Goal: Task Accomplishment & Management: Complete application form

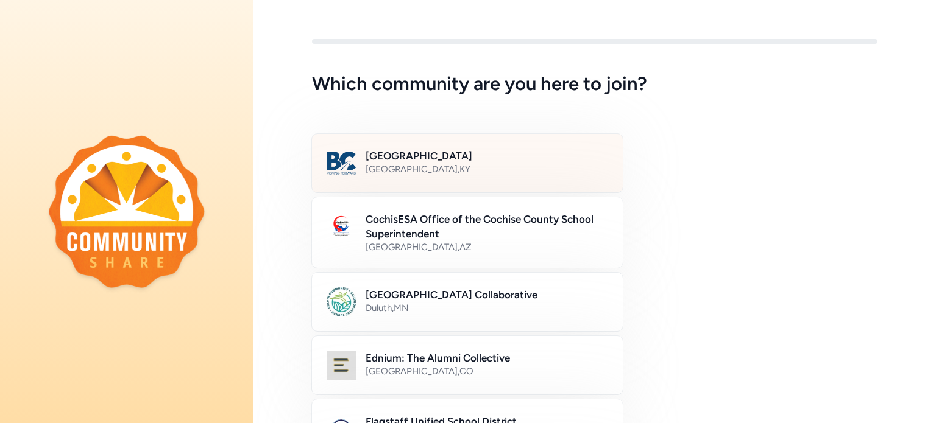
click at [529, 167] on div "[GEOGRAPHIC_DATA] , [GEOGRAPHIC_DATA]" at bounding box center [486, 169] width 242 height 12
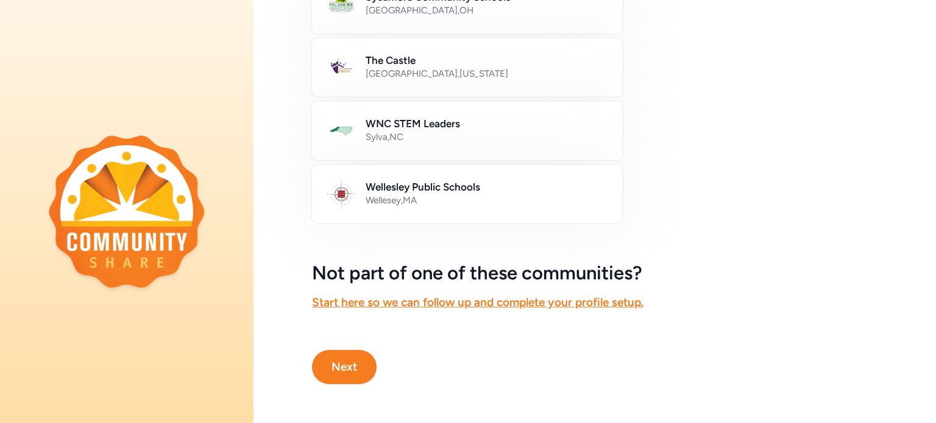
scroll to position [747, 0]
click at [335, 362] on button "Next" at bounding box center [344, 367] width 65 height 34
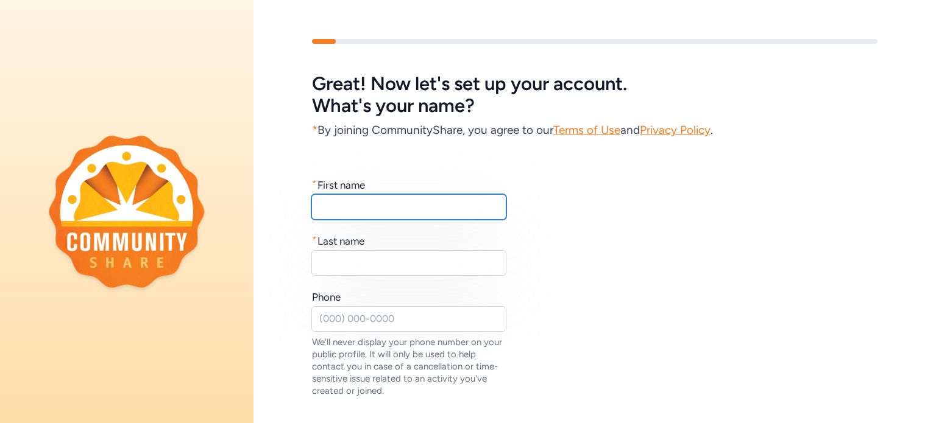
click at [473, 205] on input "text" at bounding box center [408, 207] width 195 height 26
click at [478, 206] on input "text" at bounding box center [408, 207] width 195 height 26
type input "[PERSON_NAME]"
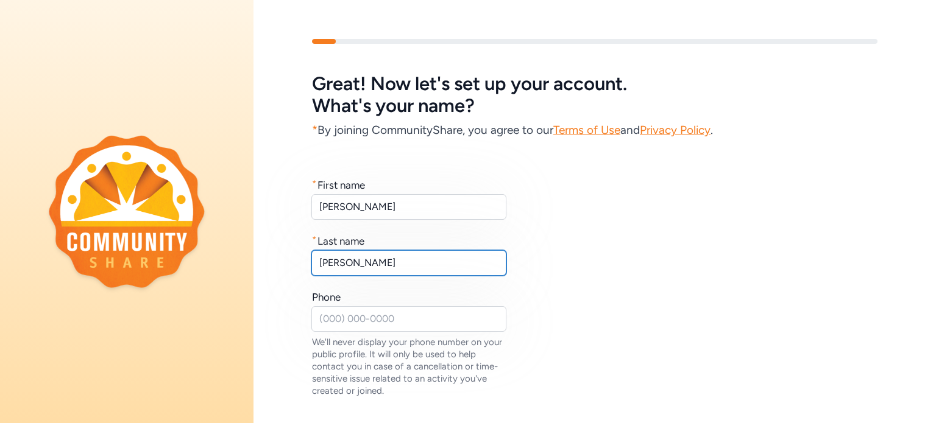
type input "[PERSON_NAME]"
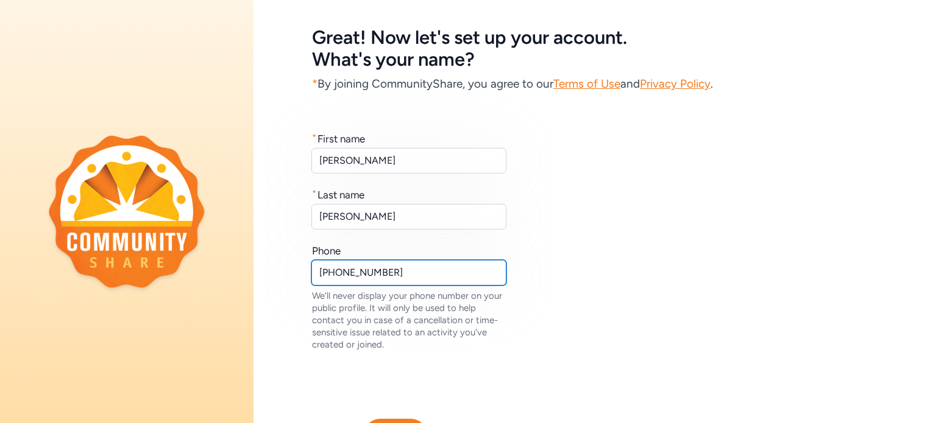
scroll to position [124, 0]
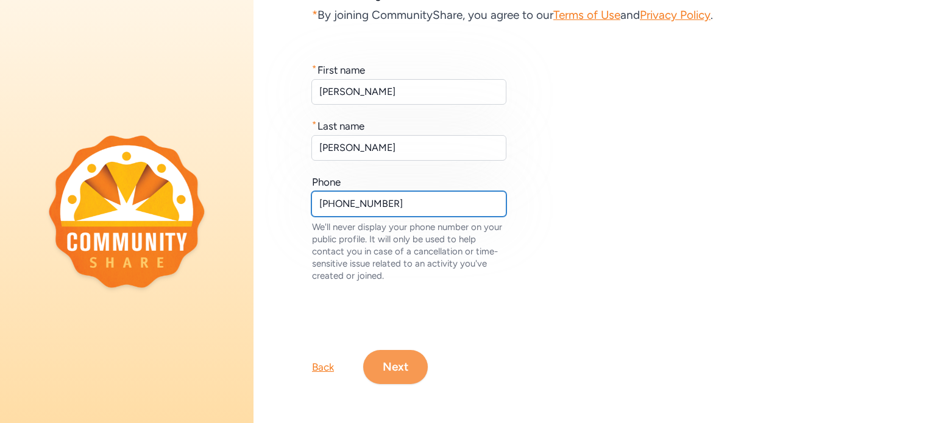
type input "[PHONE_NUMBER]"
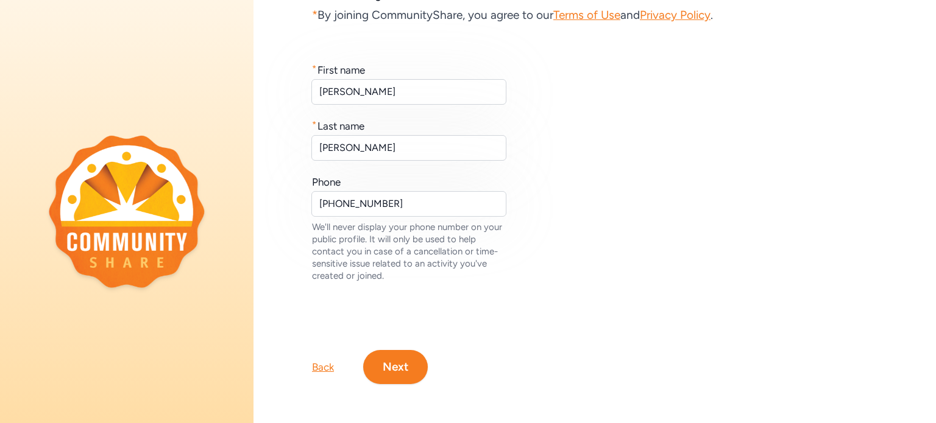
click at [398, 362] on button "Next" at bounding box center [395, 367] width 65 height 34
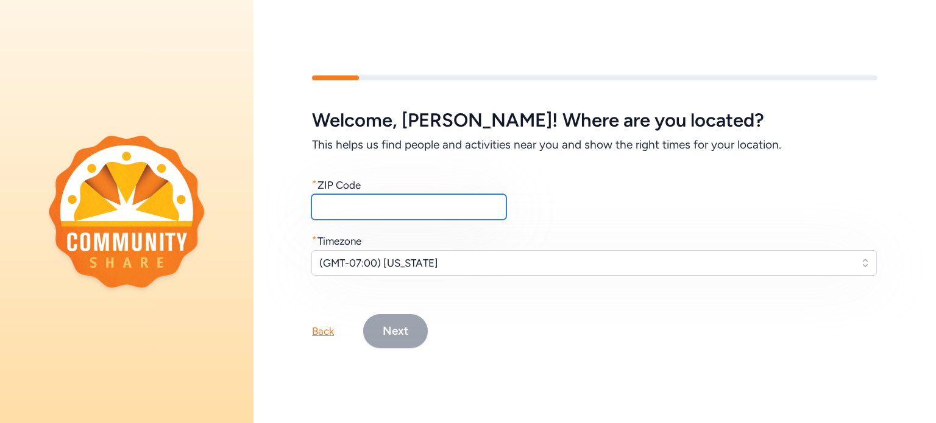
click at [469, 200] on input "text" at bounding box center [408, 207] width 195 height 26
type input "40165"
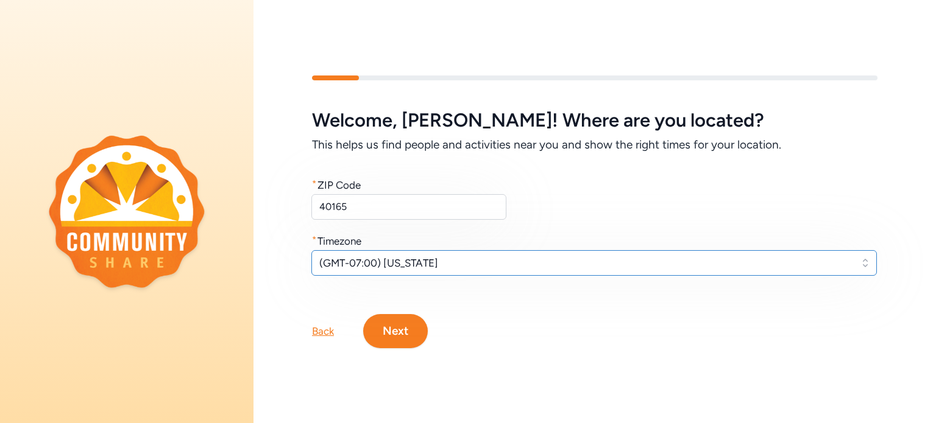
click at [545, 250] on button "(GMT-07:00) [US_STATE]" at bounding box center [593, 263] width 565 height 26
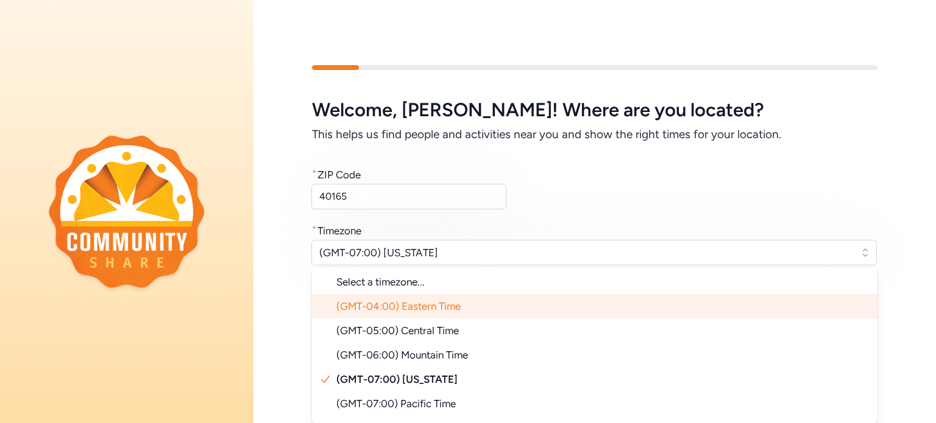
click at [501, 294] on li "(GMT-04:00) Eastern Time" at bounding box center [594, 306] width 565 height 24
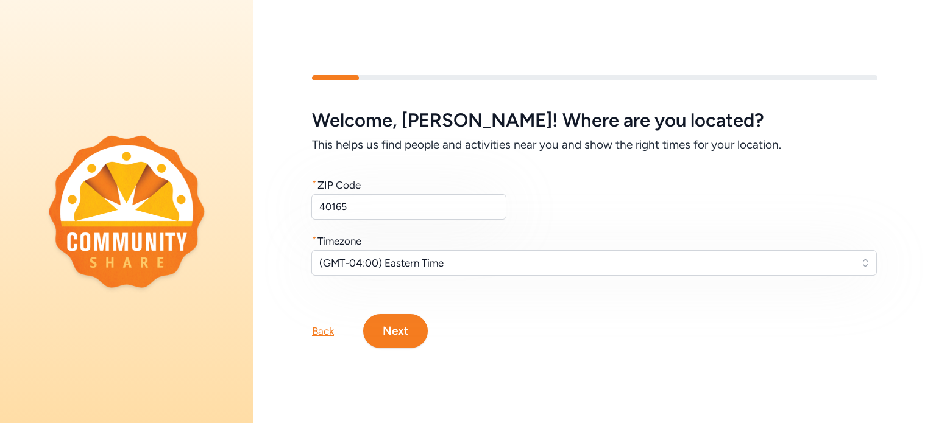
click at [386, 330] on button "Next" at bounding box center [395, 331] width 65 height 34
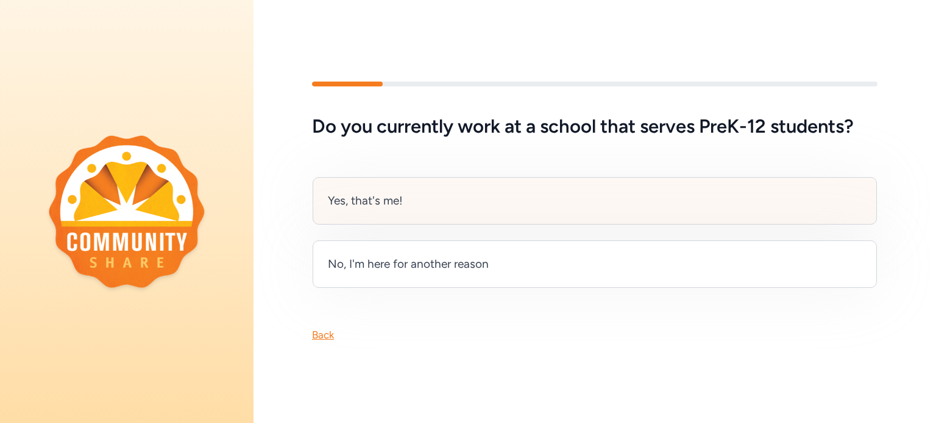
click at [411, 205] on div "Yes, that's me!" at bounding box center [594, 201] width 564 height 48
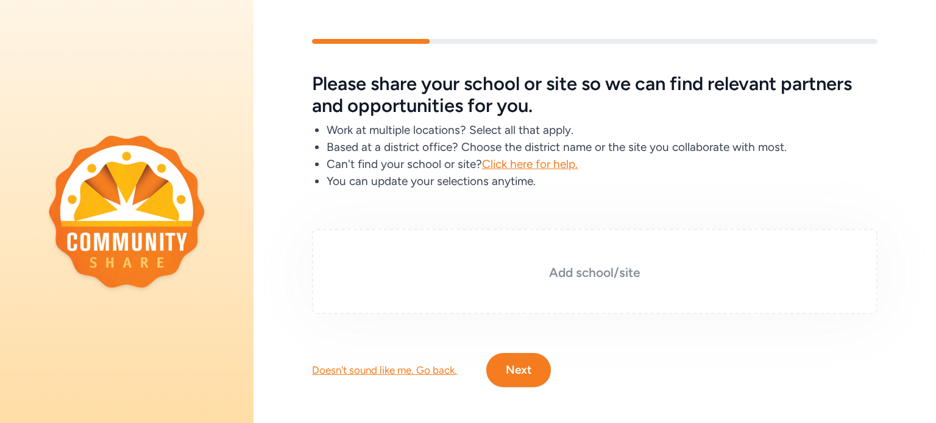
click at [598, 269] on h3 "Add school/site" at bounding box center [594, 272] width 504 height 17
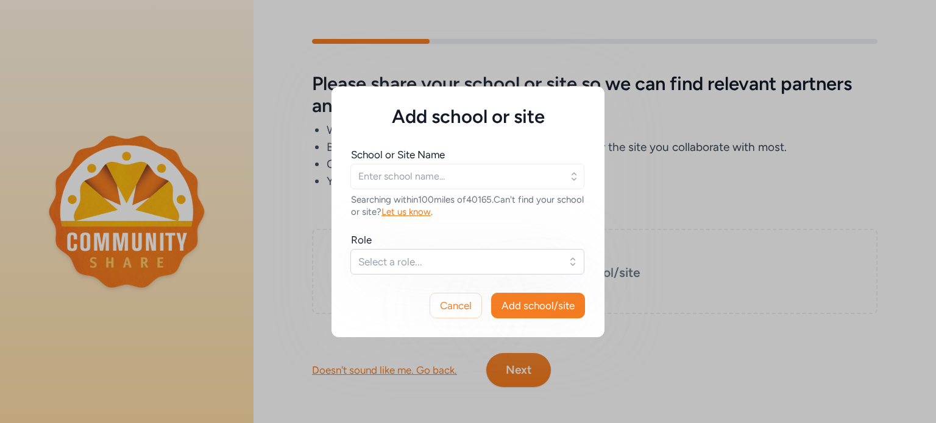
click at [573, 171] on icon "button" at bounding box center [574, 177] width 12 height 12
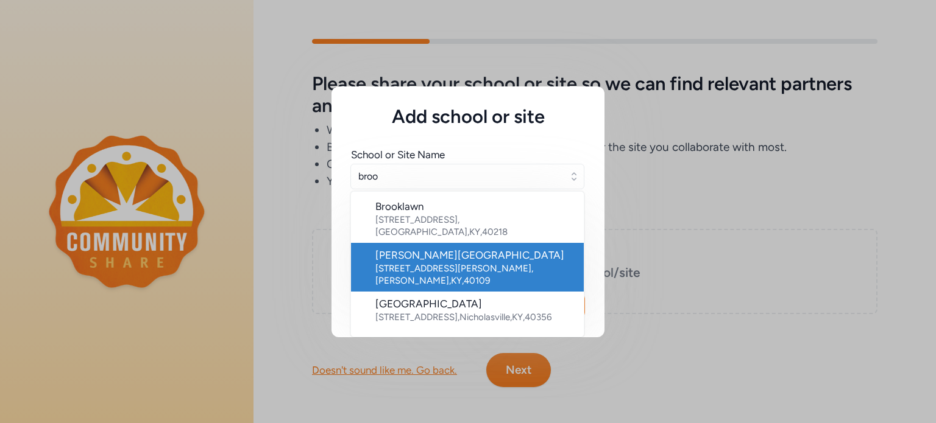
click at [514, 263] on div "[STREET_ADDRESS][PERSON_NAME][PERSON_NAME]" at bounding box center [474, 275] width 199 height 24
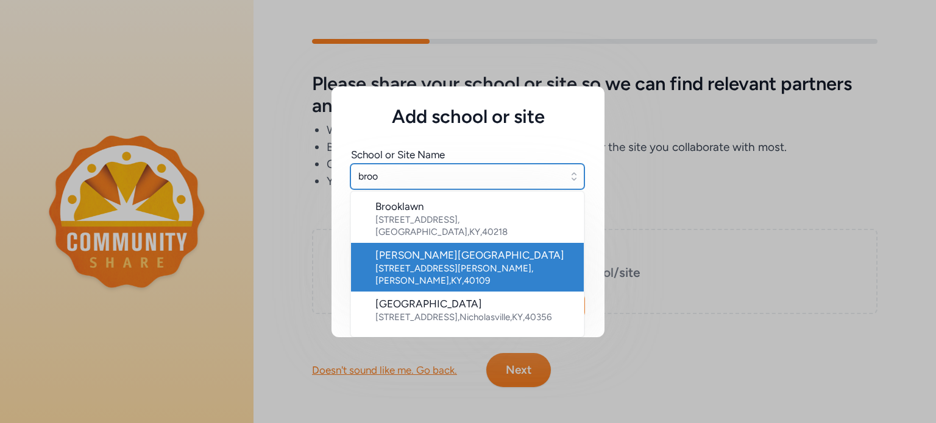
type input "[PERSON_NAME][GEOGRAPHIC_DATA]"
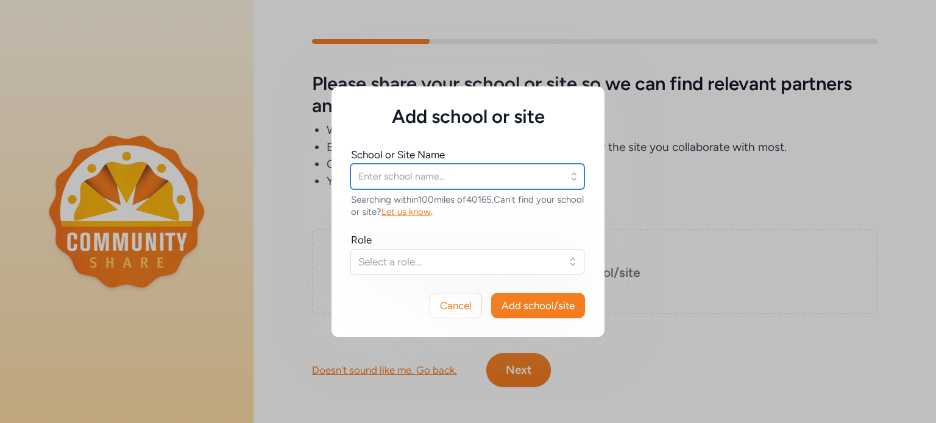
type input "[PERSON_NAME][GEOGRAPHIC_DATA]"
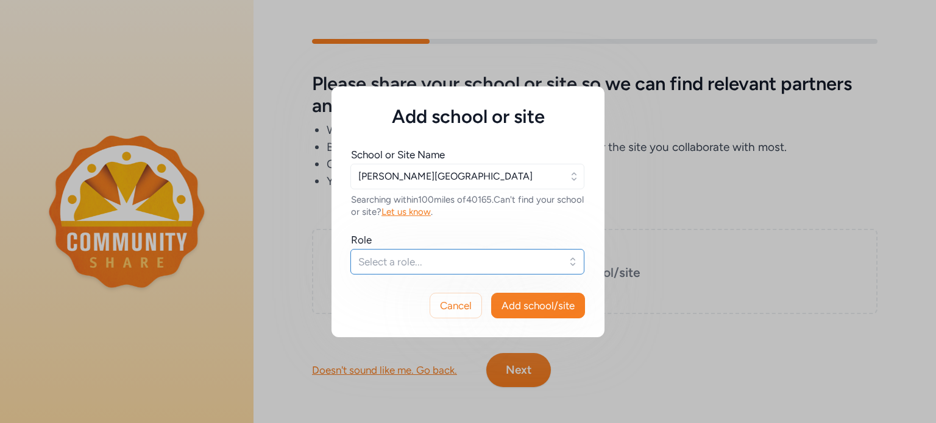
click at [573, 258] on button "Select a role..." at bounding box center [467, 262] width 234 height 26
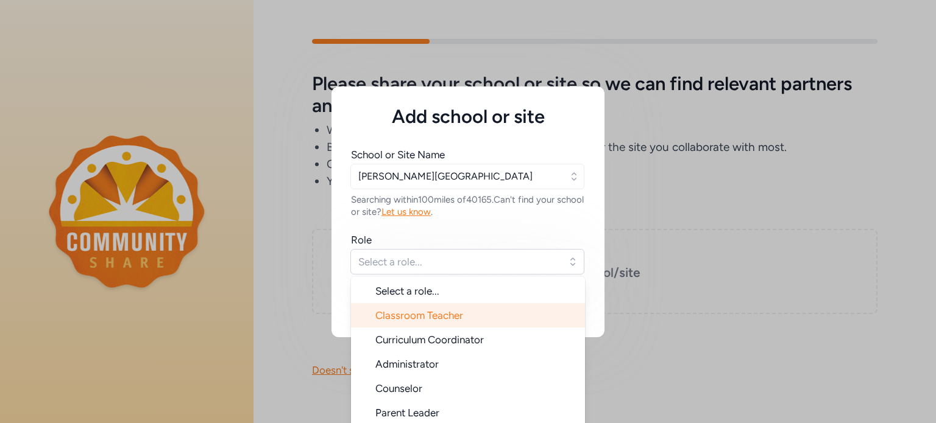
click at [517, 315] on li "Classroom Teacher" at bounding box center [468, 315] width 234 height 24
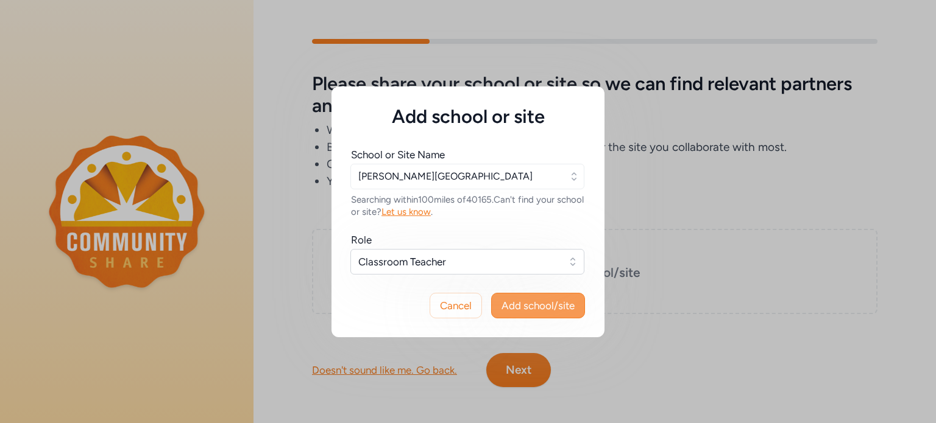
click at [531, 307] on span "Add school/site" at bounding box center [537, 305] width 73 height 15
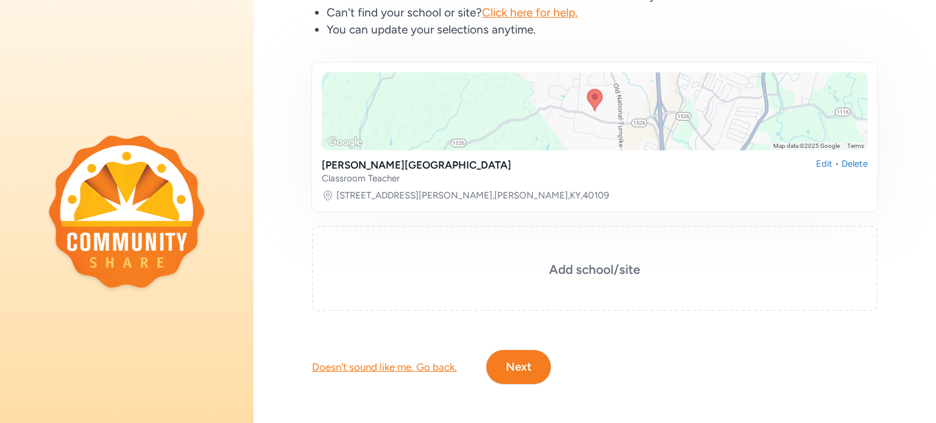
scroll to position [160, 0]
click at [529, 358] on button "Next" at bounding box center [518, 367] width 65 height 34
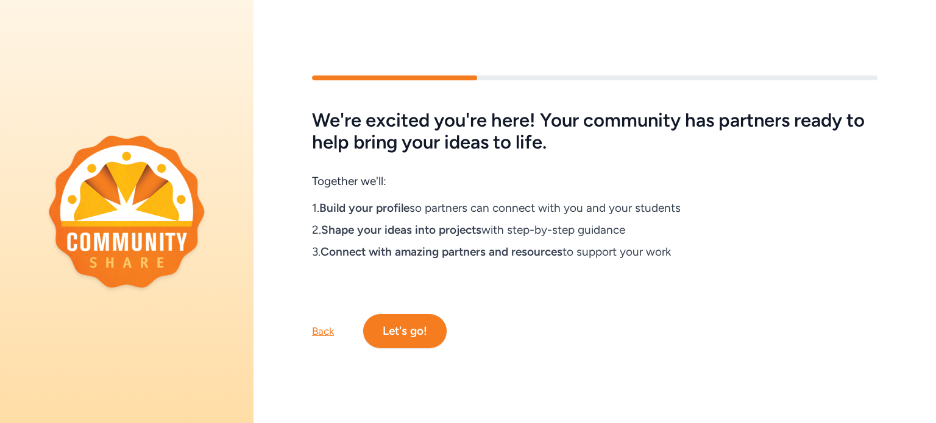
click at [435, 331] on button "Let's go!" at bounding box center [404, 331] width 83 height 34
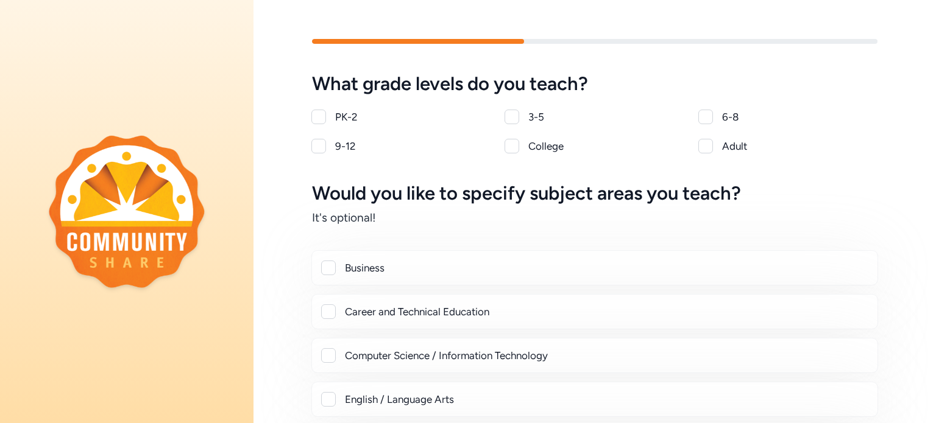
click at [315, 115] on div at bounding box center [318, 117] width 15 height 15
checkbox input "true"
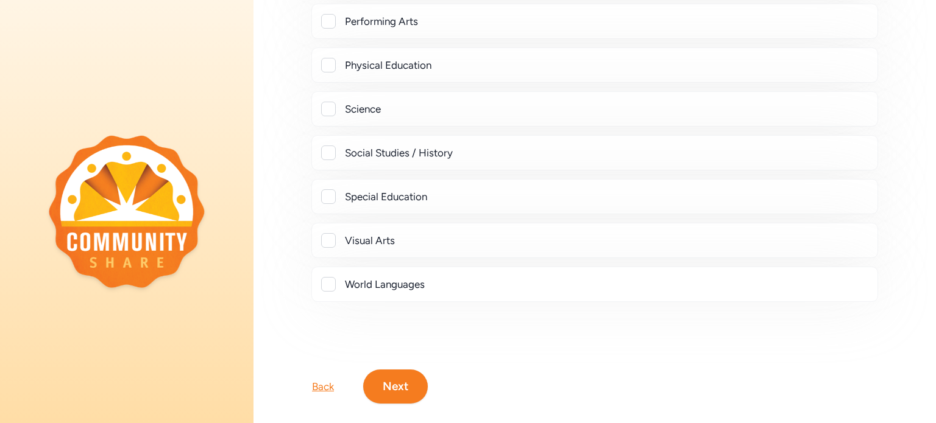
scroll to position [535, 0]
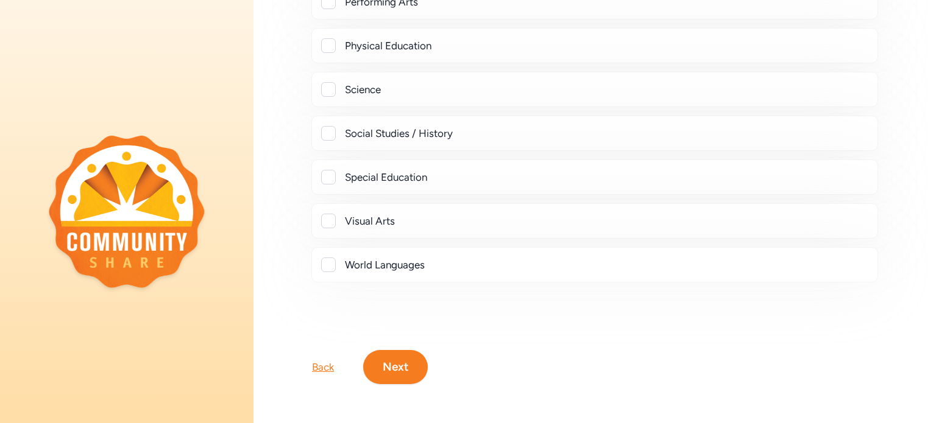
click at [400, 356] on button "Next" at bounding box center [395, 367] width 65 height 34
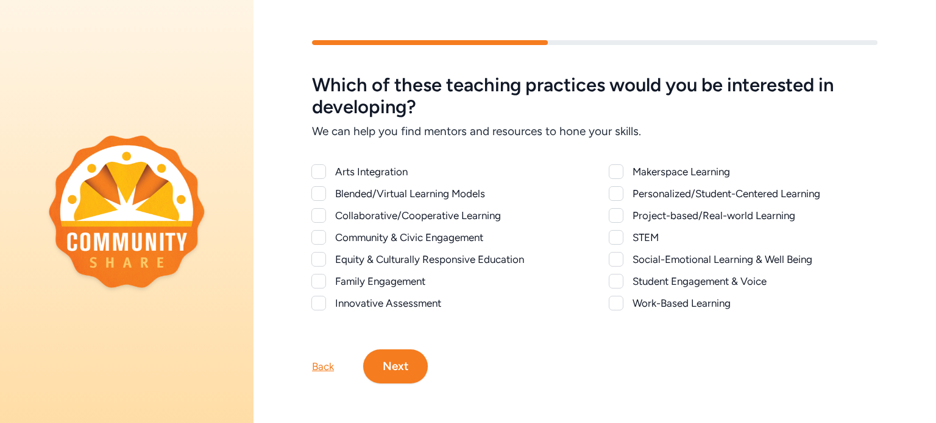
click at [394, 367] on button "Next" at bounding box center [395, 367] width 65 height 34
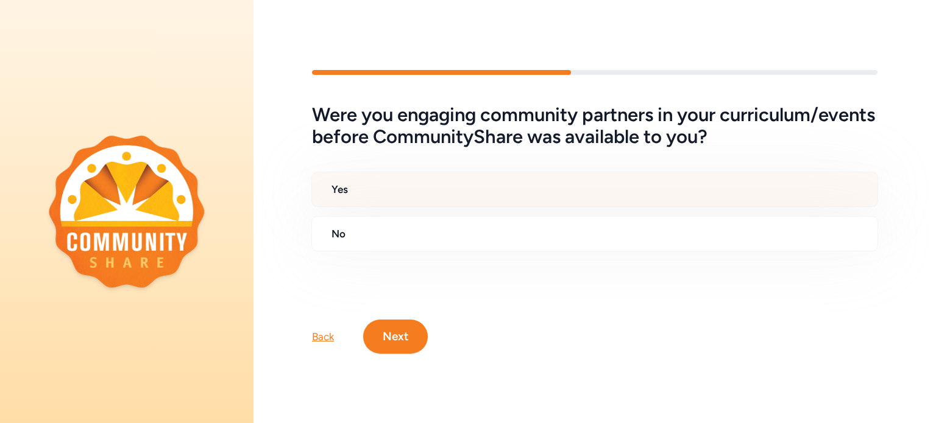
click at [344, 197] on h2 "Yes" at bounding box center [599, 189] width 536 height 15
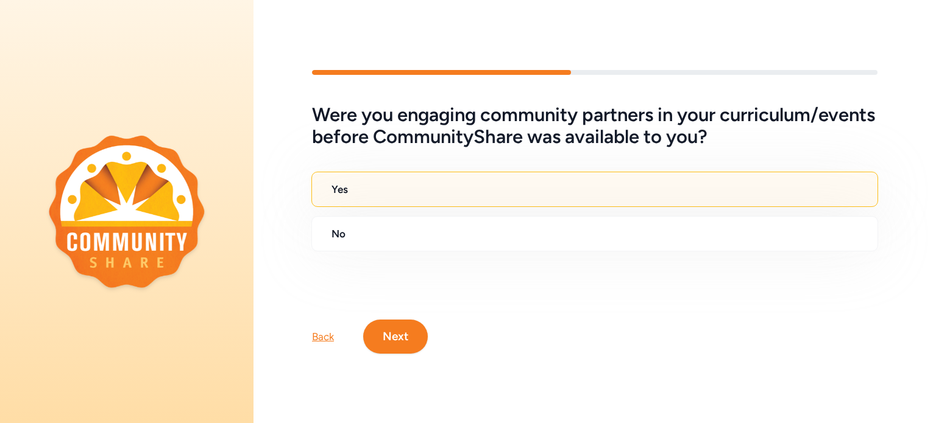
click at [395, 342] on button "Next" at bounding box center [395, 337] width 65 height 34
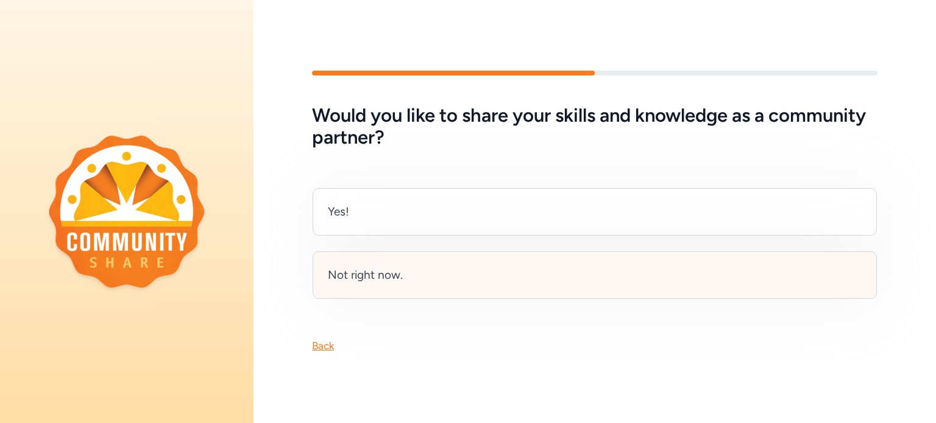
click at [402, 275] on div "Not right now." at bounding box center [365, 275] width 75 height 17
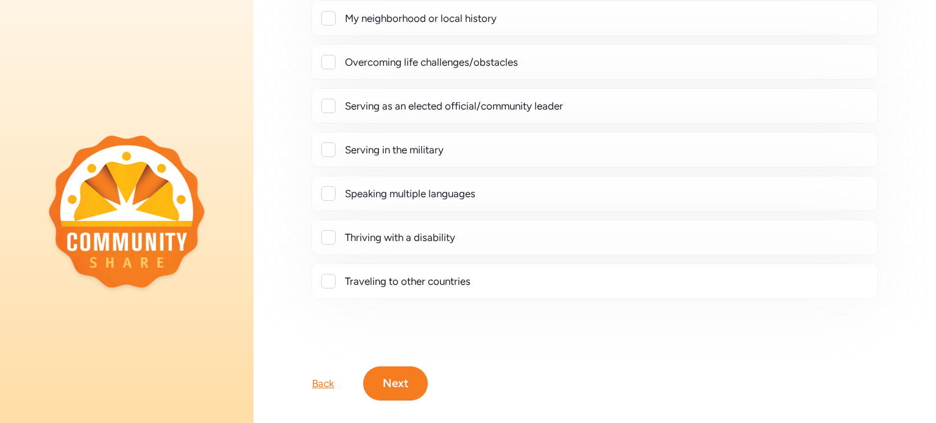
scroll to position [285, 0]
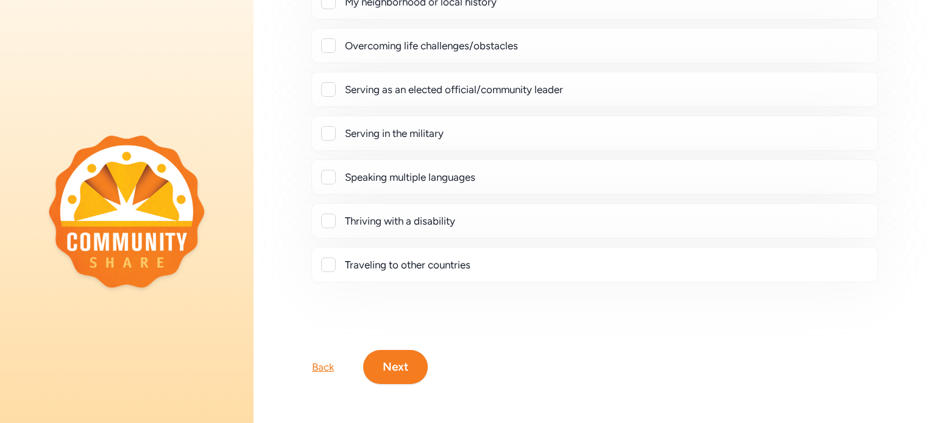
click at [401, 356] on button "Next" at bounding box center [395, 367] width 65 height 34
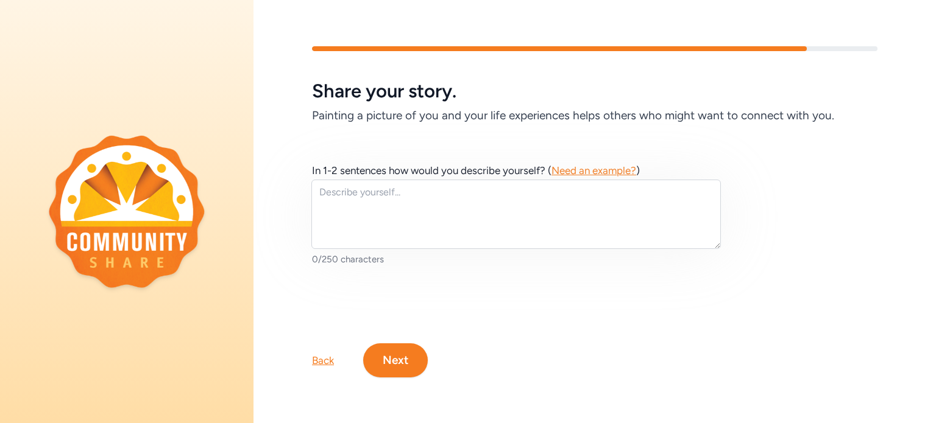
click at [398, 355] on button "Next" at bounding box center [395, 361] width 65 height 34
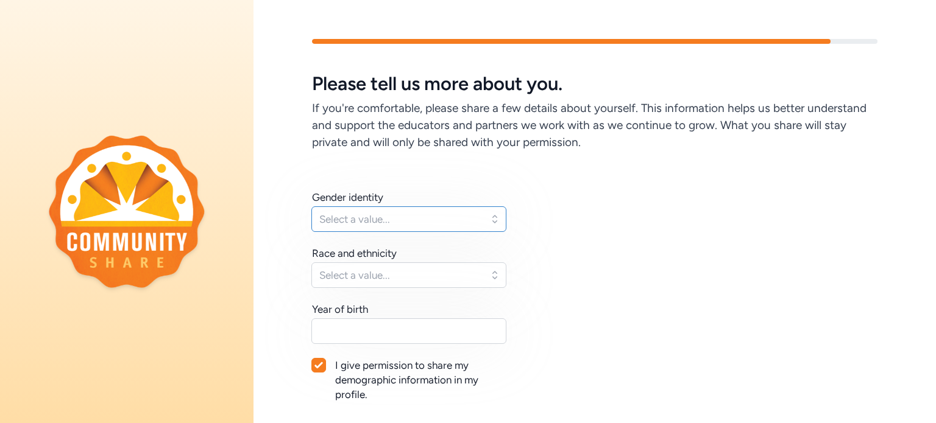
click at [494, 214] on button "Select a value..." at bounding box center [408, 219] width 195 height 26
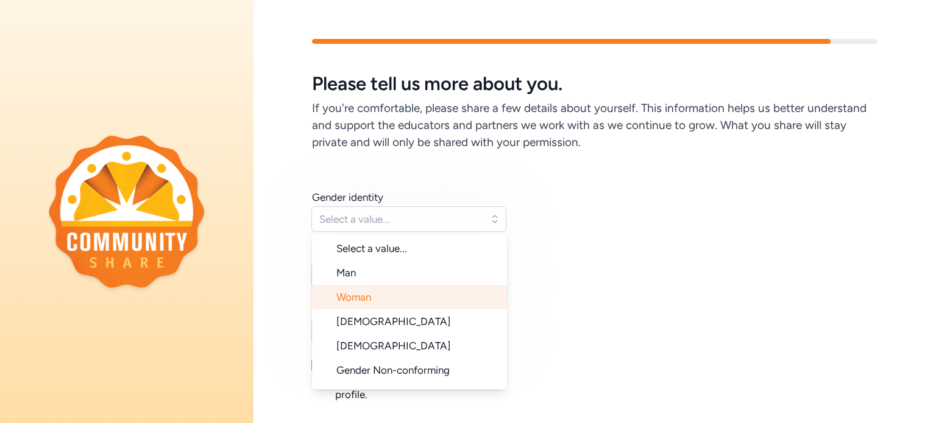
click at [454, 304] on li "Woman" at bounding box center [409, 297] width 195 height 24
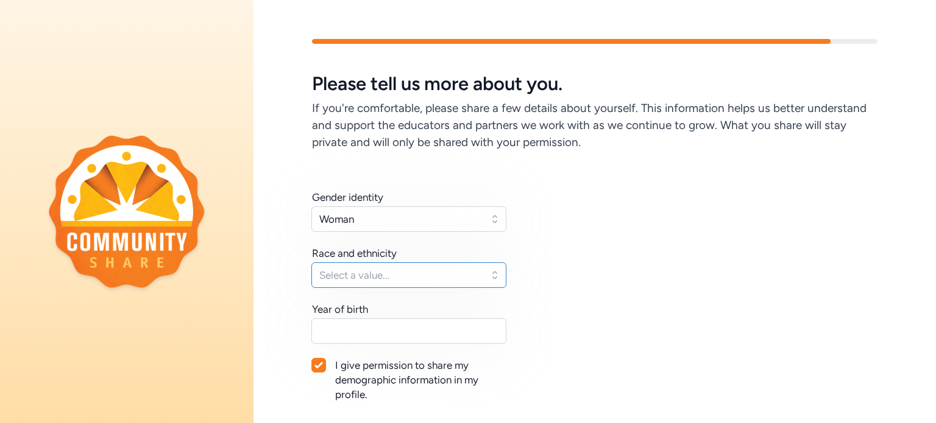
click at [493, 271] on button "Select a value..." at bounding box center [408, 276] width 195 height 26
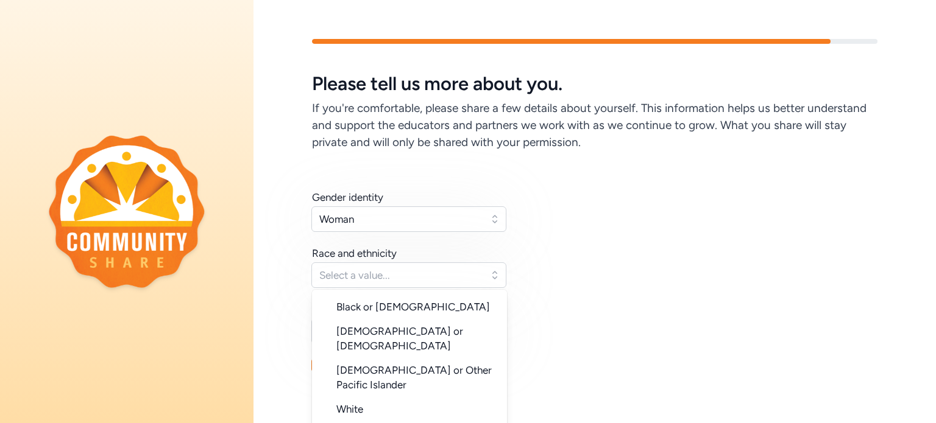
scroll to position [122, 0]
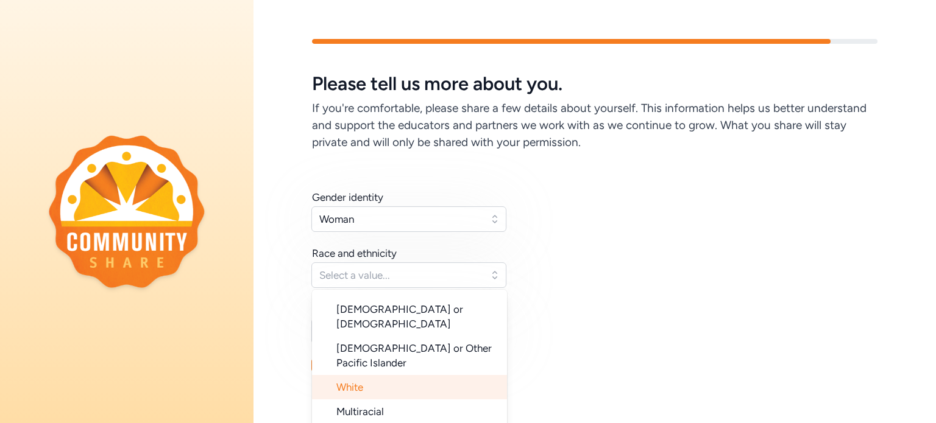
click at [372, 375] on li "White" at bounding box center [409, 387] width 195 height 24
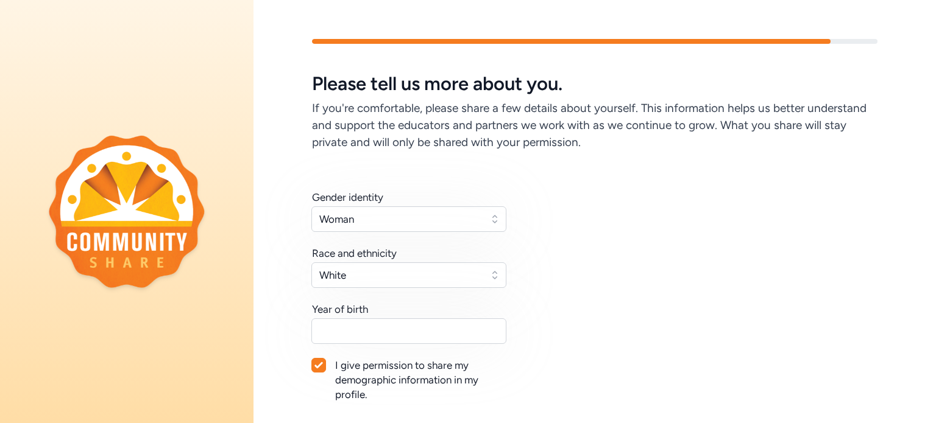
click at [683, 242] on div "Gender identity Woman Race and ethnicity [DEMOGRAPHIC_DATA] Year of birth I giv…" at bounding box center [594, 310] width 565 height 241
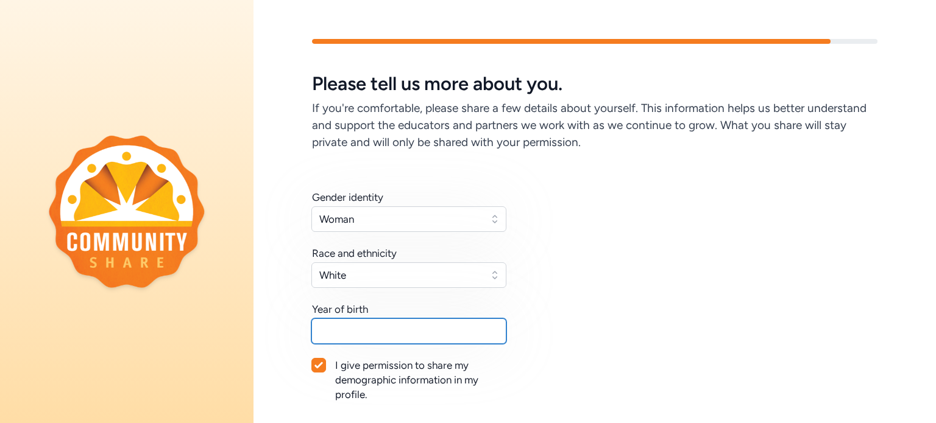
click at [409, 334] on input "text" at bounding box center [408, 332] width 195 height 26
type input "1966"
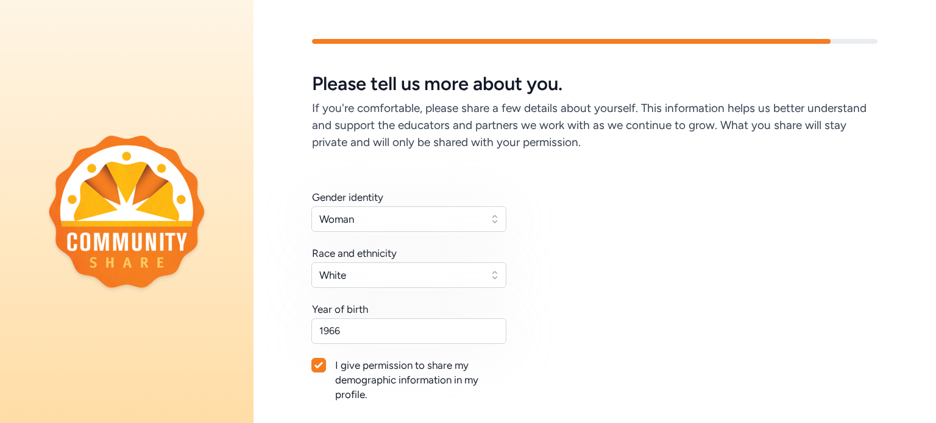
click at [635, 280] on div "Gender identity Woman Race and ethnicity White Year of birth [DEMOGRAPHIC_DATA]…" at bounding box center [594, 310] width 565 height 241
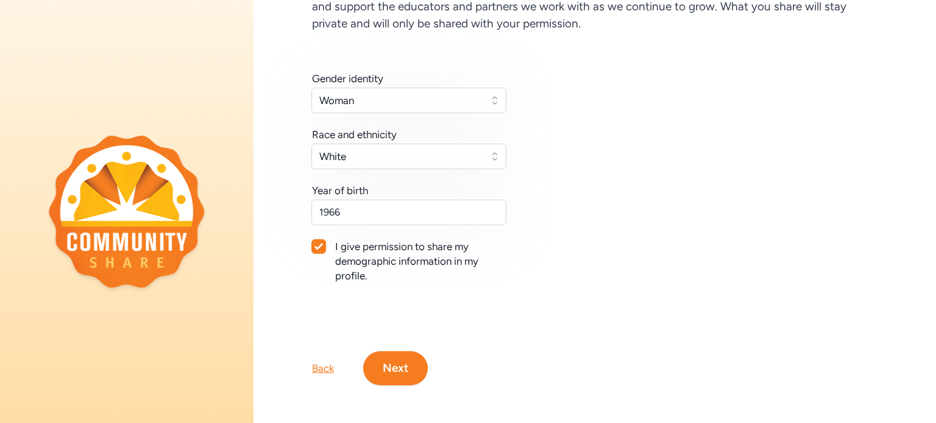
scroll to position [129, 0]
click at [390, 361] on button "Next" at bounding box center [395, 367] width 65 height 34
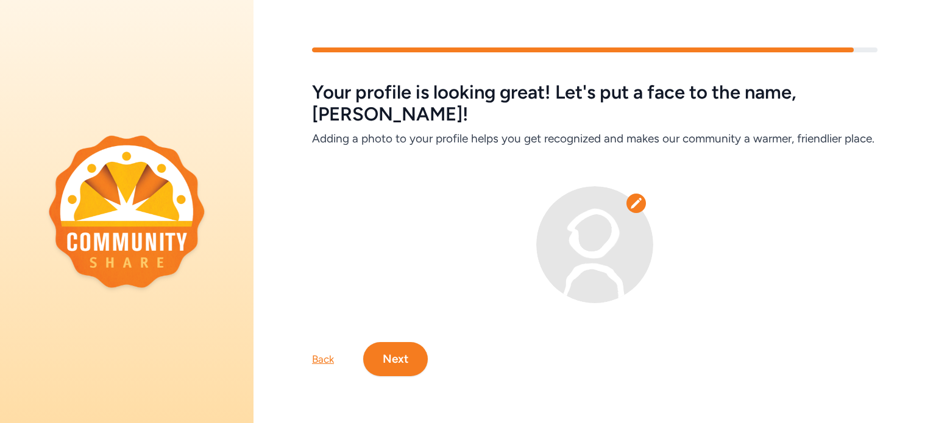
click at [395, 353] on button "Next" at bounding box center [395, 359] width 65 height 34
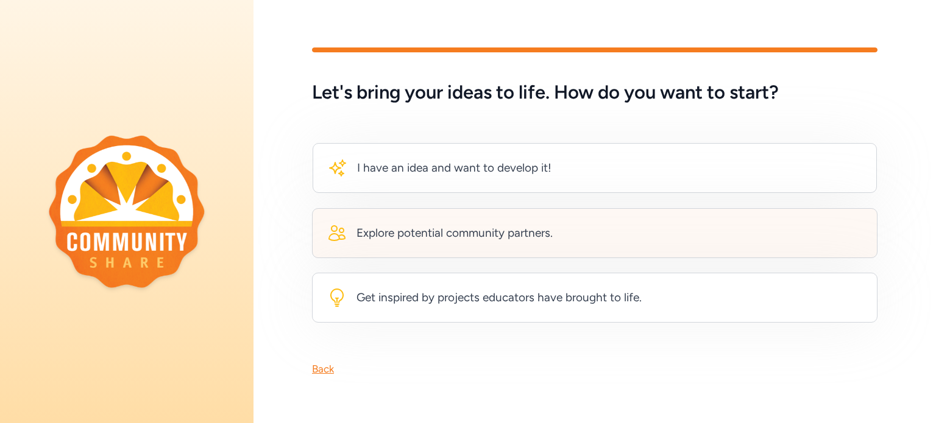
click at [576, 241] on div "Explore potential community partners." at bounding box center [594, 233] width 565 height 50
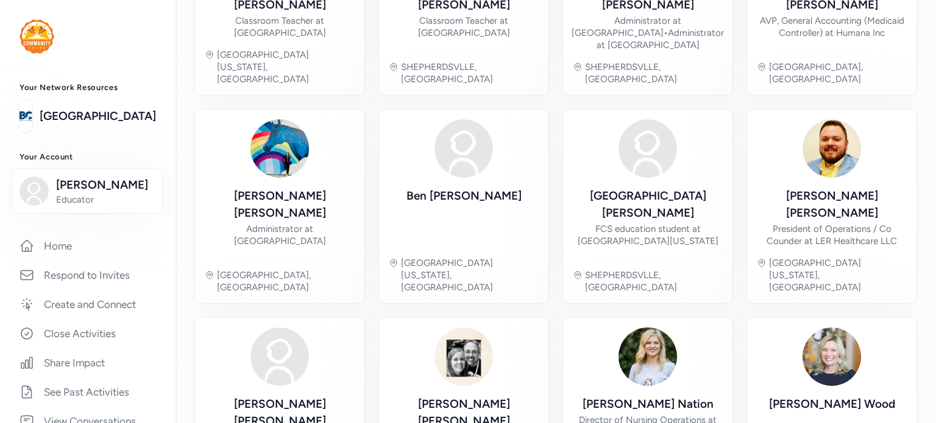
scroll to position [439, 0]
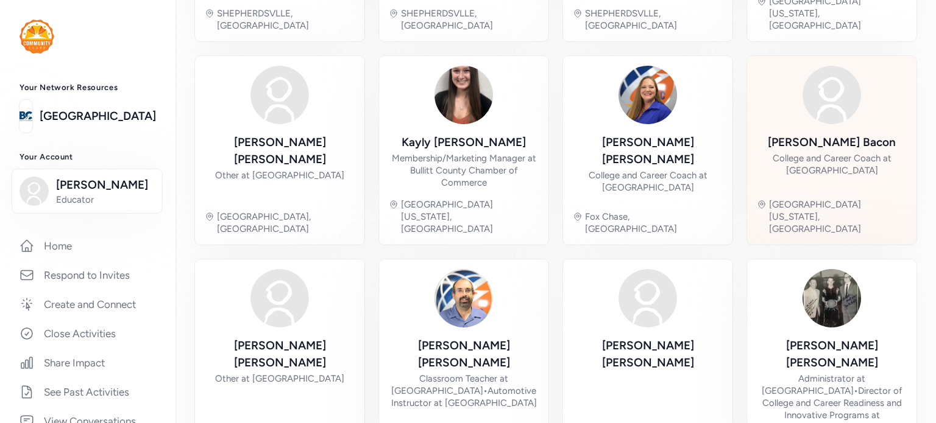
scroll to position [487, 0]
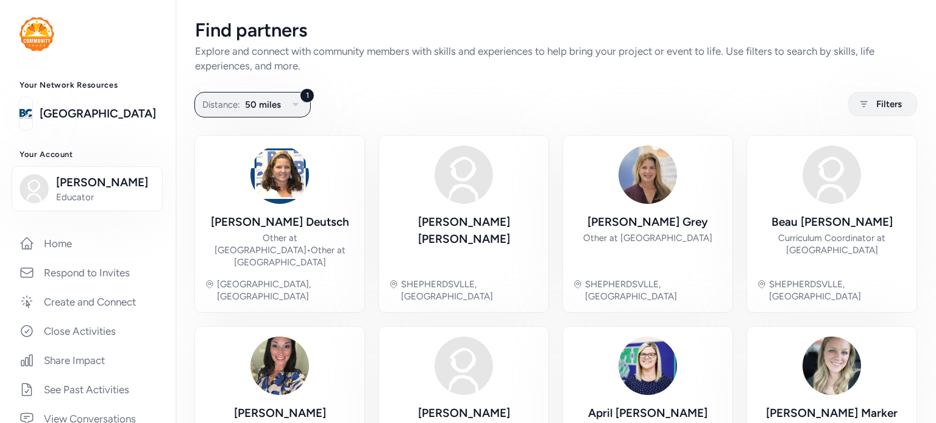
scroll to position [0, 0]
